Goal: Find specific page/section: Find specific page/section

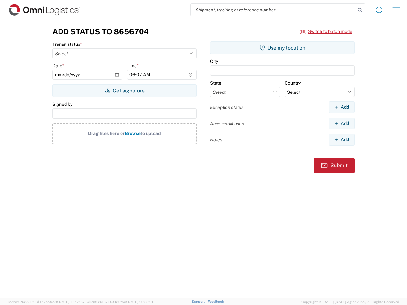
click at [273, 10] on input "search" at bounding box center [273, 10] width 165 height 12
click at [360, 10] on icon at bounding box center [360, 10] width 9 height 9
click at [379, 10] on icon at bounding box center [379, 10] width 10 height 10
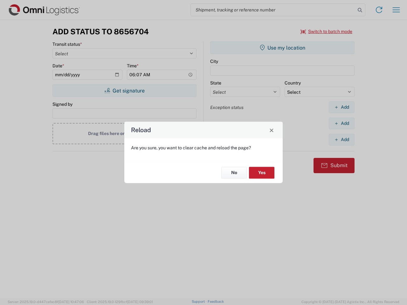
click at [397, 10] on div "Reload Are you sure, you want to clear cache and reload the page? No Yes" at bounding box center [203, 152] width 407 height 305
click at [327, 32] on div "Reload Are you sure, you want to clear cache and reload the page? No Yes" at bounding box center [203, 152] width 407 height 305
click at [124, 91] on div "Reload Are you sure, you want to clear cache and reload the page? No Yes" at bounding box center [203, 152] width 407 height 305
click at [283, 48] on div "Reload Are you sure, you want to clear cache and reload the page? No Yes" at bounding box center [203, 152] width 407 height 305
click at [342, 107] on div "Reload Are you sure, you want to clear cache and reload the page? No Yes" at bounding box center [203, 152] width 407 height 305
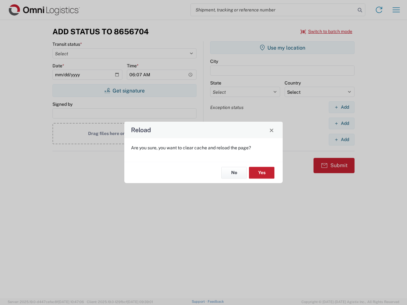
click at [342, 123] on div "Reload Are you sure, you want to clear cache and reload the page? No Yes" at bounding box center [203, 152] width 407 height 305
click at [342, 140] on div "Reload Are you sure, you want to clear cache and reload the page? No Yes" at bounding box center [203, 152] width 407 height 305
